Goal: Task Accomplishment & Management: Manage account settings

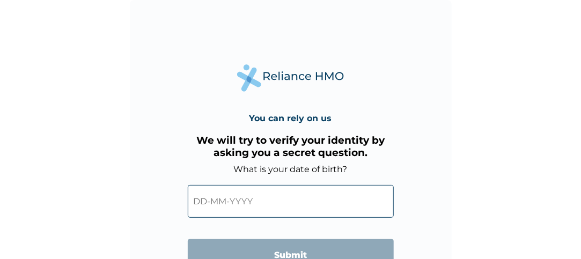
scroll to position [54, 0]
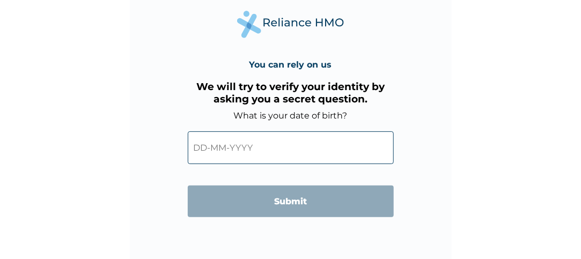
click at [260, 150] on input "text" at bounding box center [291, 147] width 206 height 33
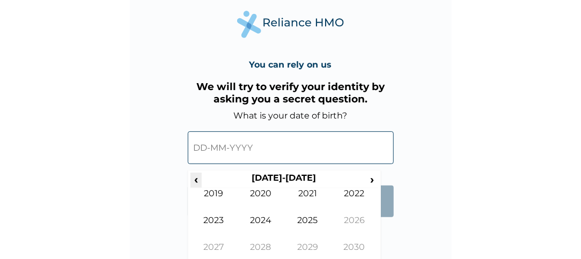
click at [197, 182] on span "‹" at bounding box center [195, 179] width 11 height 13
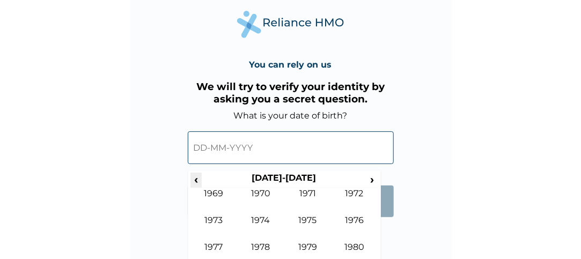
click at [197, 182] on span "‹" at bounding box center [195, 179] width 11 height 13
click at [372, 179] on span "›" at bounding box center [372, 179] width 12 height 13
click at [259, 190] on td "1980" at bounding box center [260, 201] width 47 height 27
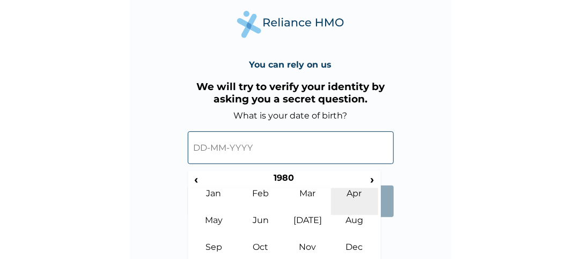
click at [358, 197] on td "Apr" at bounding box center [354, 201] width 47 height 27
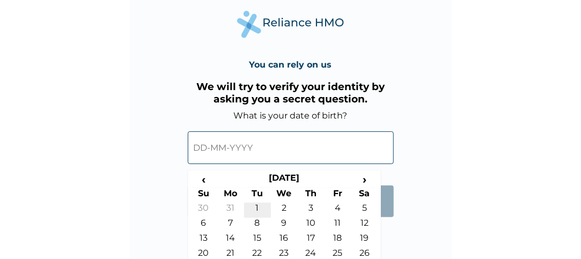
click at [258, 208] on td "1" at bounding box center [257, 210] width 27 height 15
type input "[DATE]"
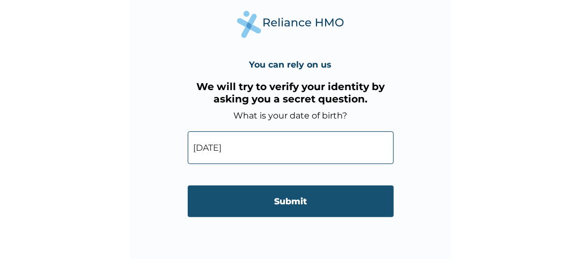
click at [289, 205] on input "Submit" at bounding box center [291, 202] width 206 height 32
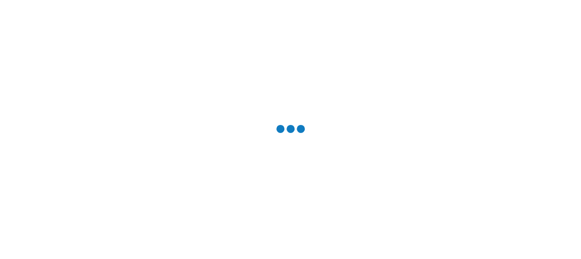
scroll to position [0, 0]
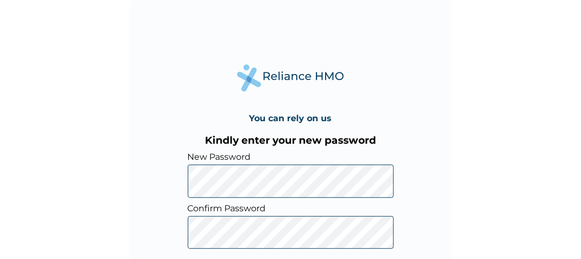
click at [498, 166] on div "You can rely on us Kindly enter your new password New Password Confirm Password…" at bounding box center [290, 129] width 581 height 259
click at [495, 173] on div "You can rely on us Kindly enter your new password New Password Confirm Password…" at bounding box center [290, 129] width 581 height 259
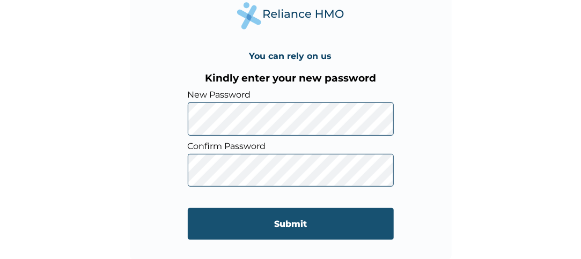
click at [269, 230] on input "Submit" at bounding box center [291, 224] width 206 height 32
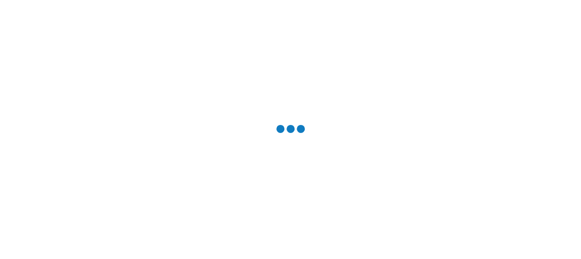
scroll to position [0, 0]
